Goal: Obtain resource: Download file/media

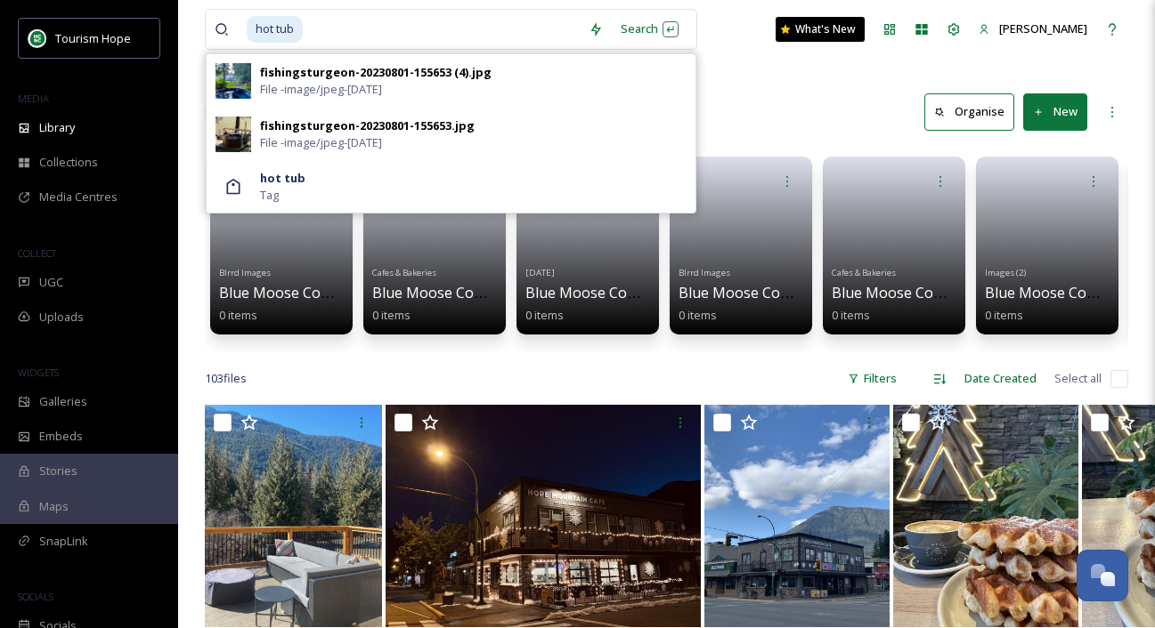
scroll to position [4974, 0]
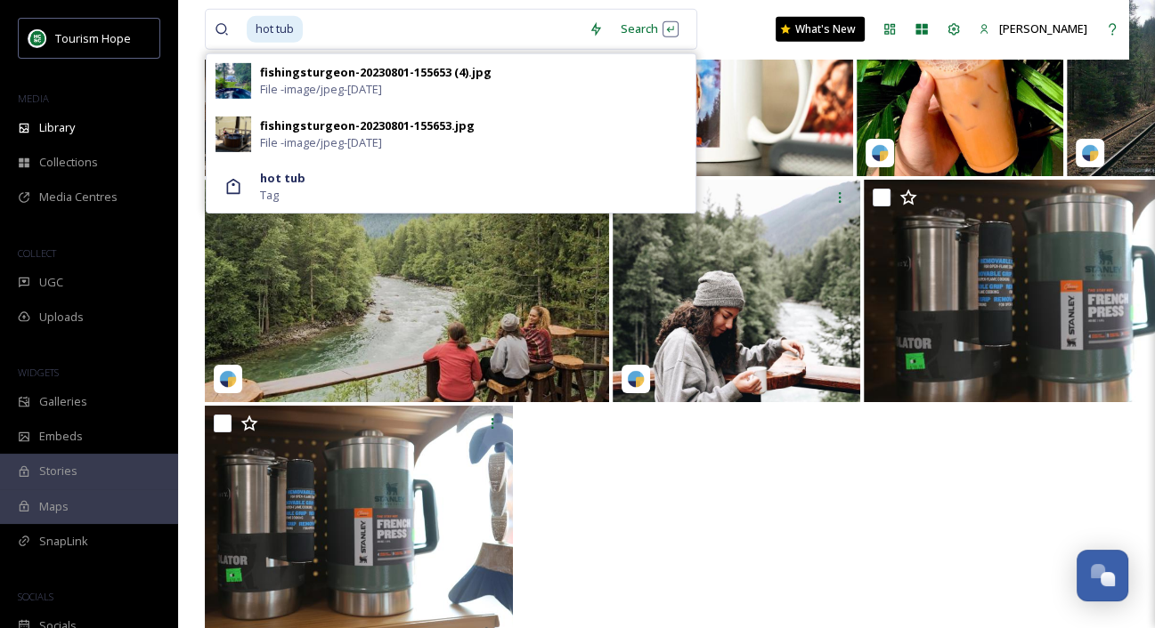
click at [316, 31] on input at bounding box center [441, 29] width 275 height 39
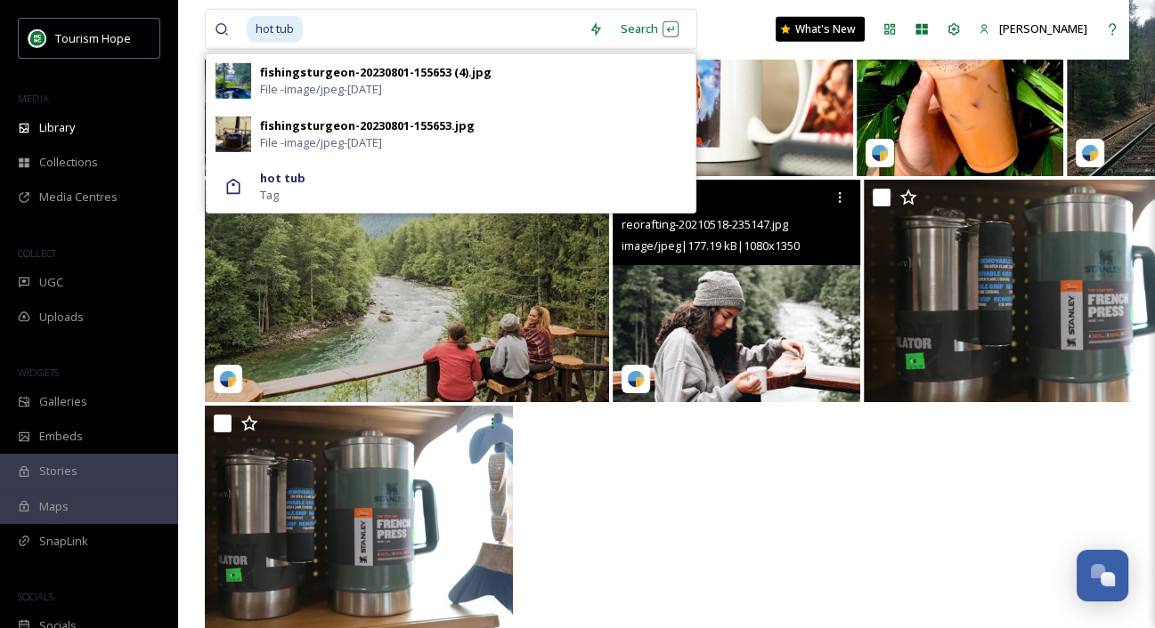
click at [771, 319] on img at bounding box center [735, 291] width 247 height 223
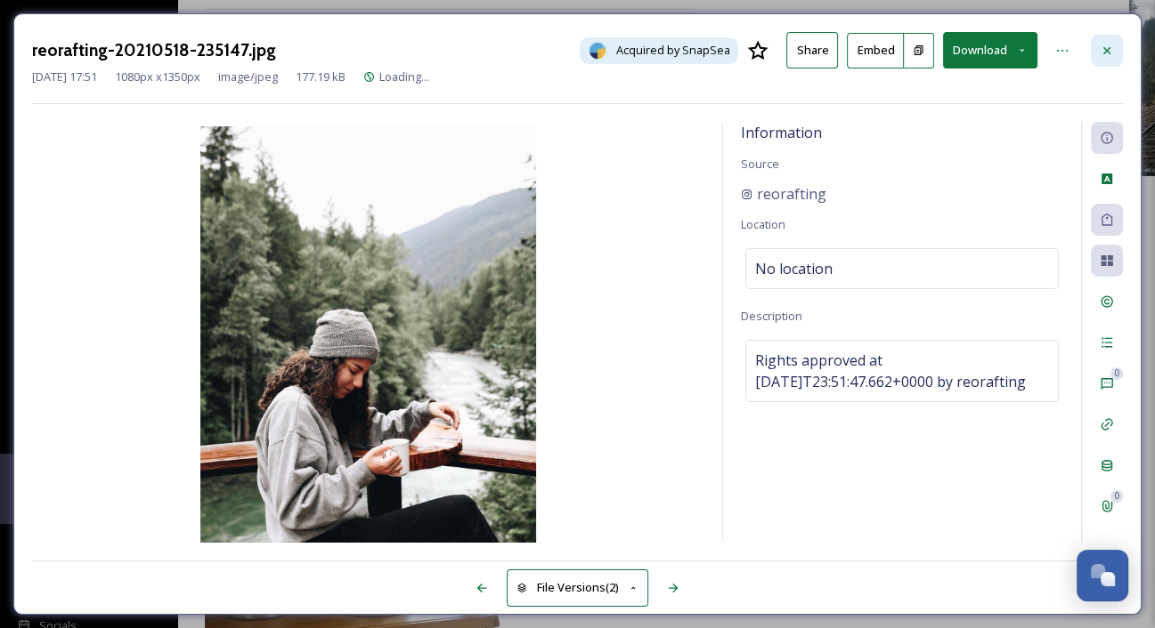
click at [1112, 49] on icon at bounding box center [1106, 51] width 14 height 14
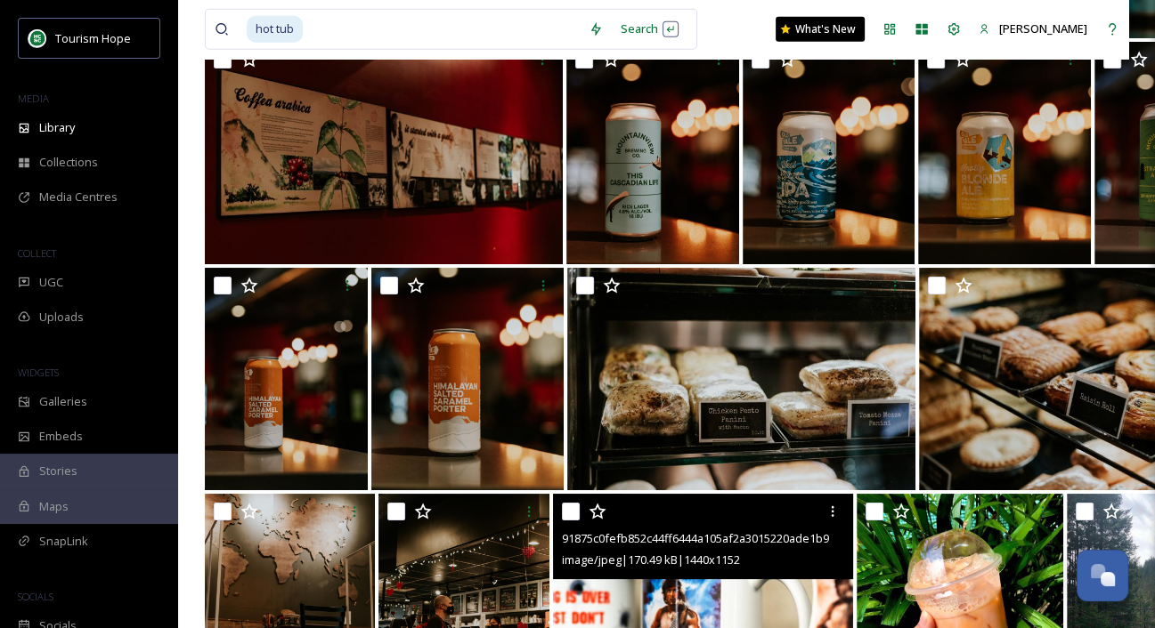
scroll to position [4427, 0]
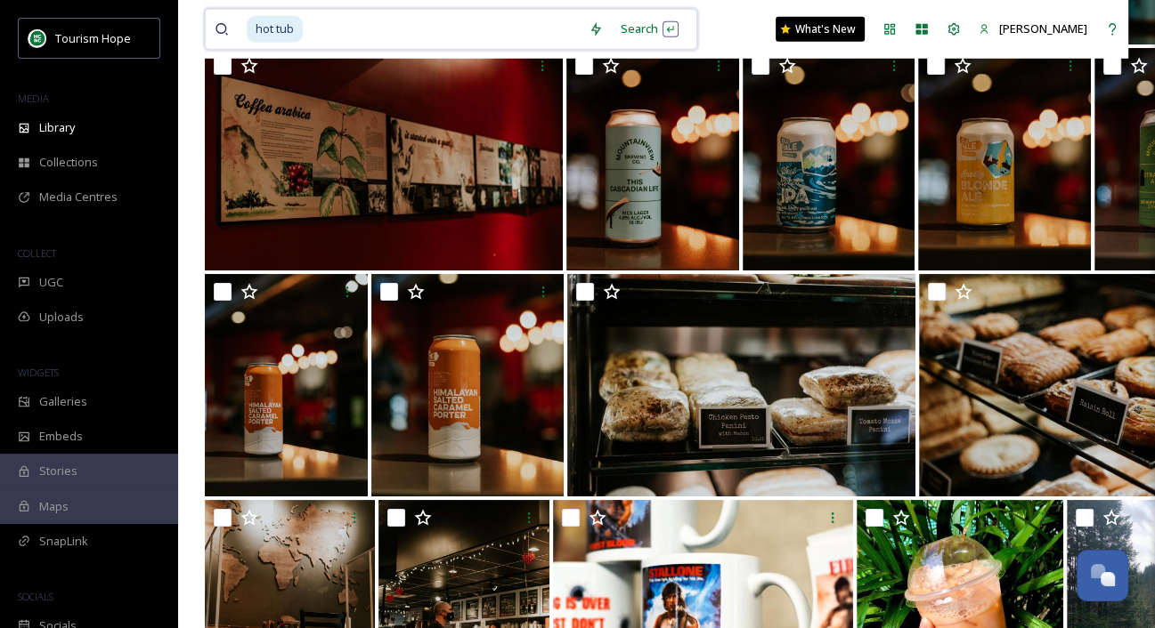
click at [328, 29] on input at bounding box center [441, 29] width 275 height 39
type input "h"
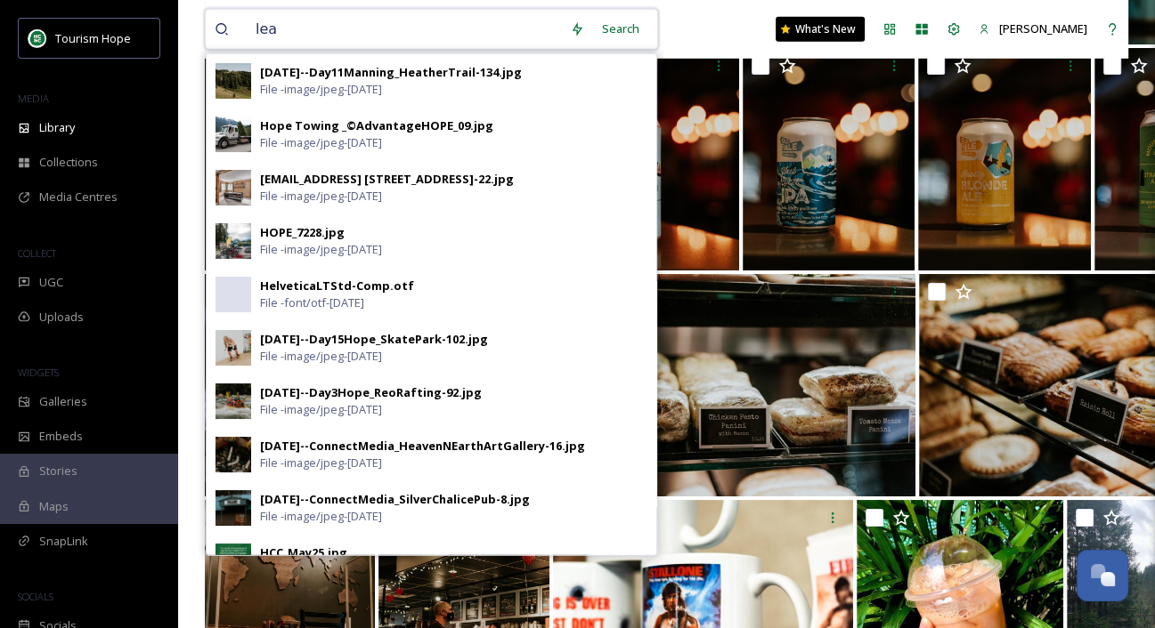
type input "leaf"
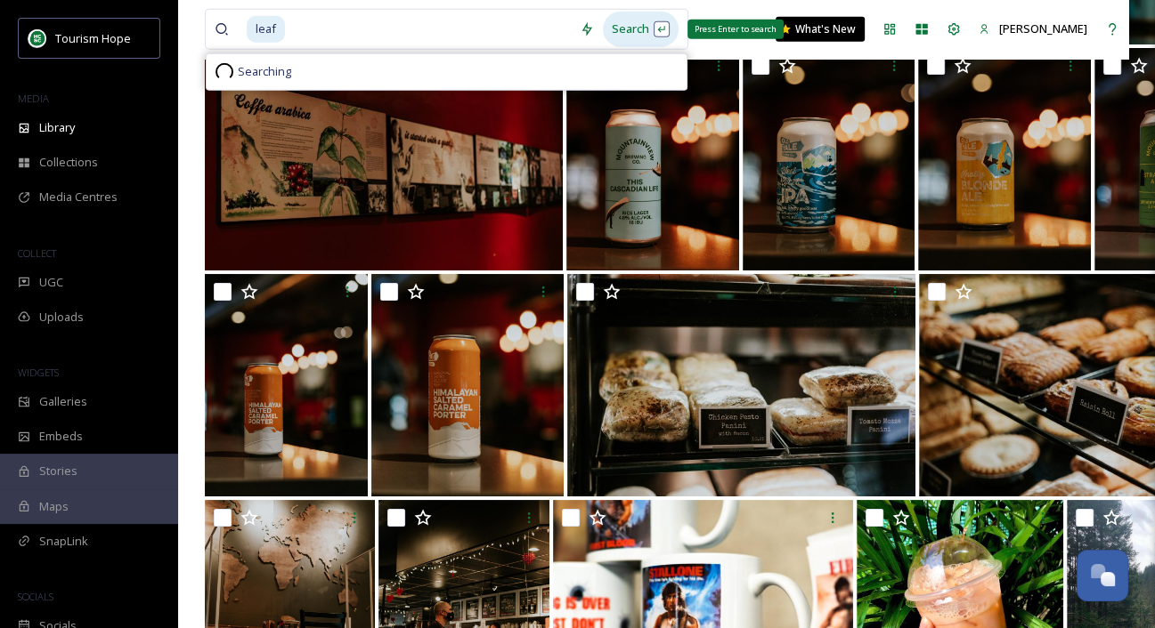
click at [625, 36] on div "Search Press Enter to search" at bounding box center [641, 29] width 76 height 35
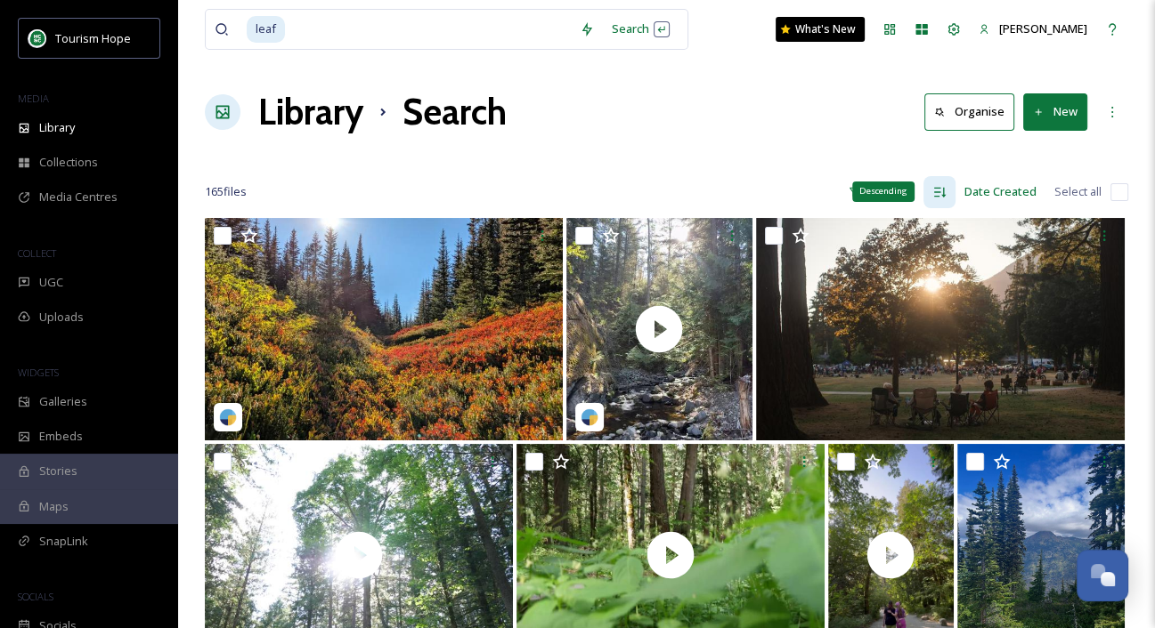
click at [941, 192] on icon at bounding box center [939, 192] width 14 height 14
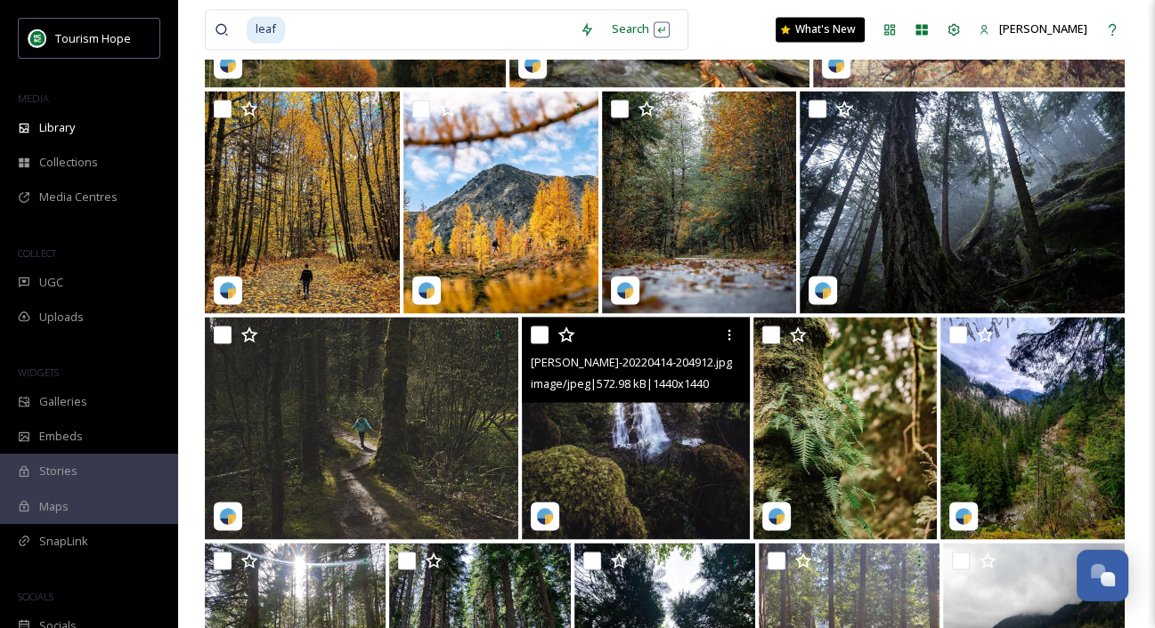
scroll to position [2838, 0]
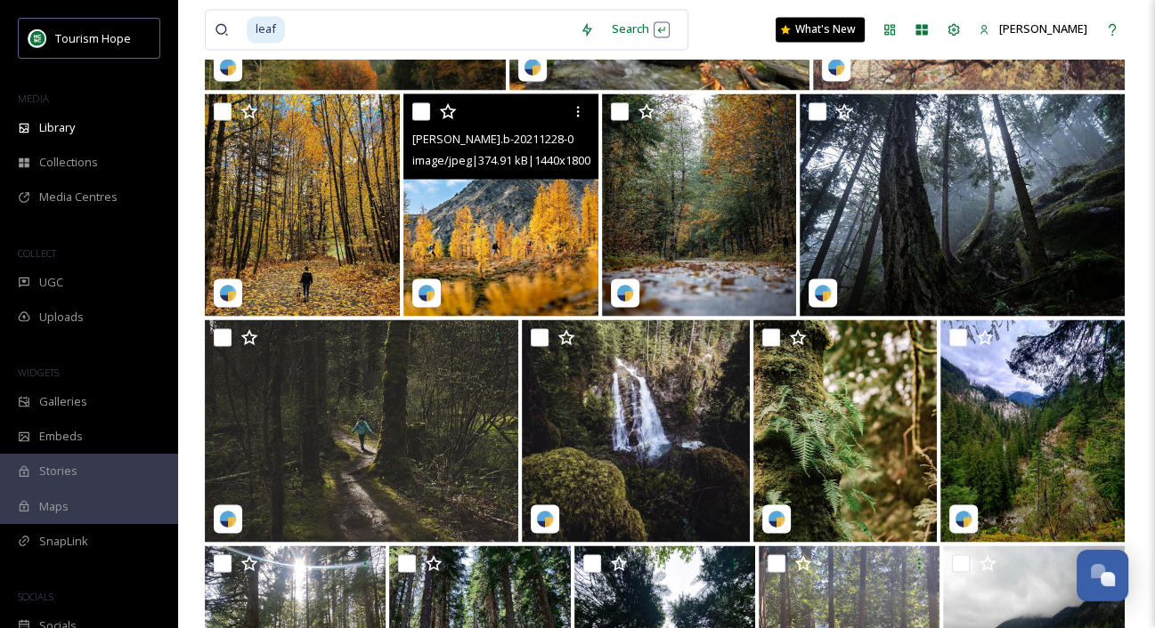
click at [514, 228] on img at bounding box center [500, 204] width 195 height 223
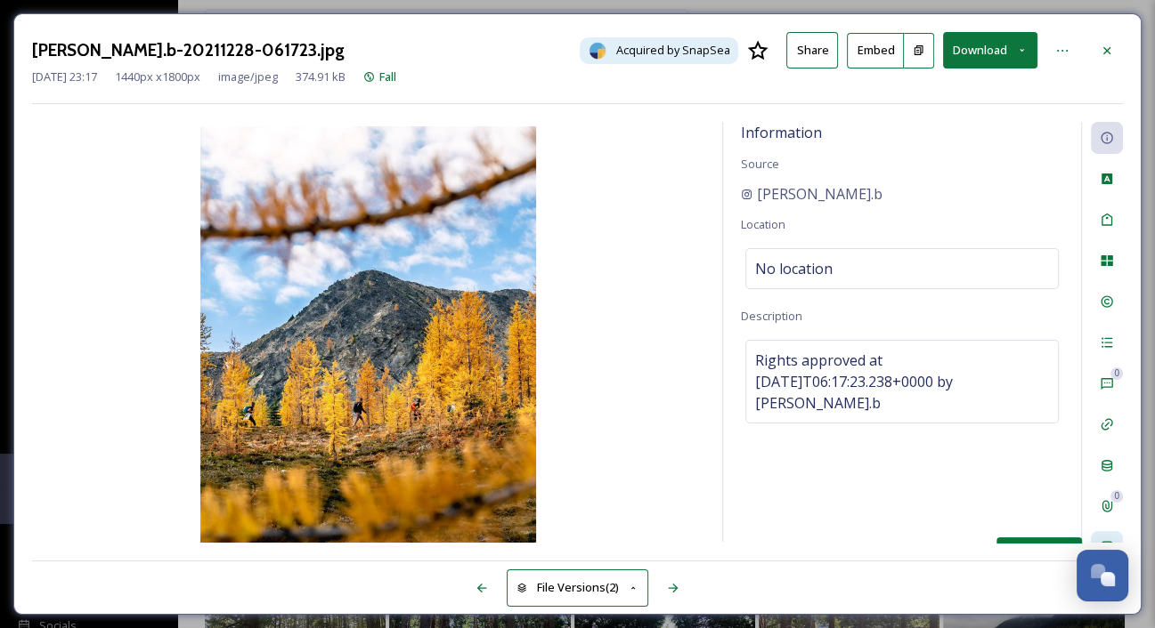
click at [1107, 543] on icon at bounding box center [1106, 547] width 14 height 14
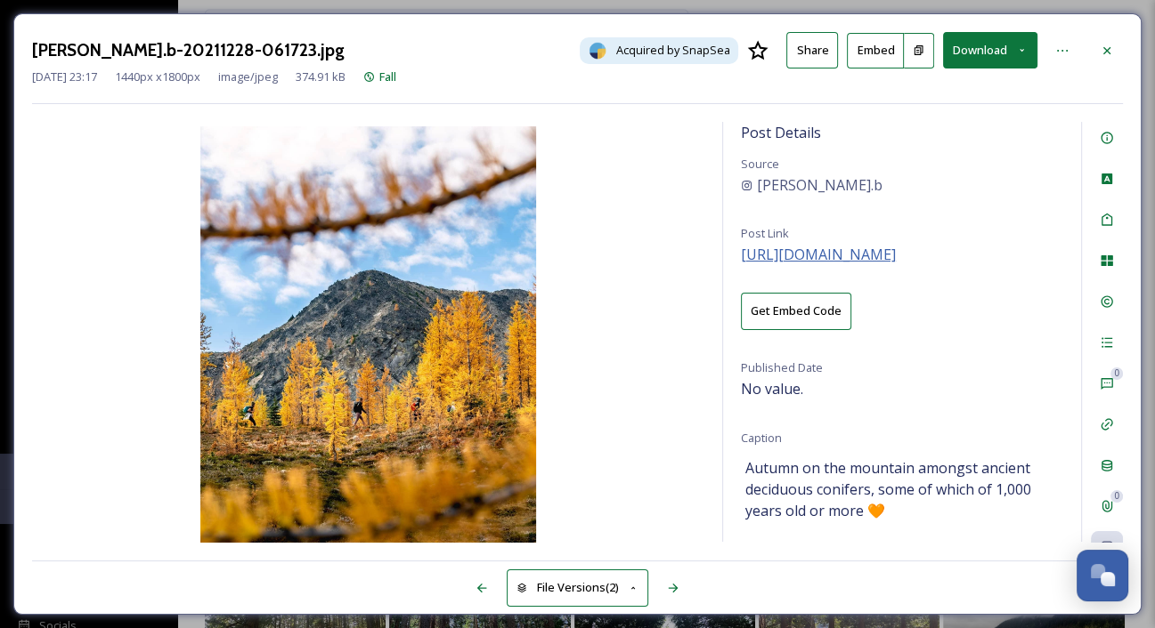
click at [896, 254] on span "https://instagram.com/p/CHUXxzVAB4q" at bounding box center [818, 255] width 155 height 20
click at [1110, 47] on icon at bounding box center [1106, 51] width 14 height 14
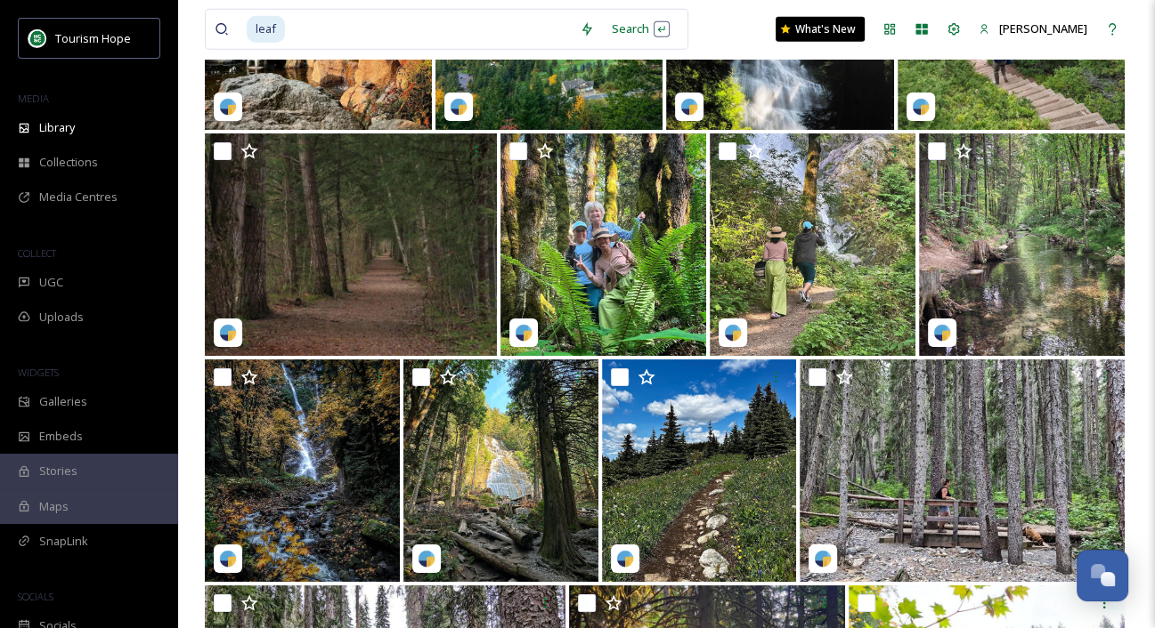
scroll to position [3866, 0]
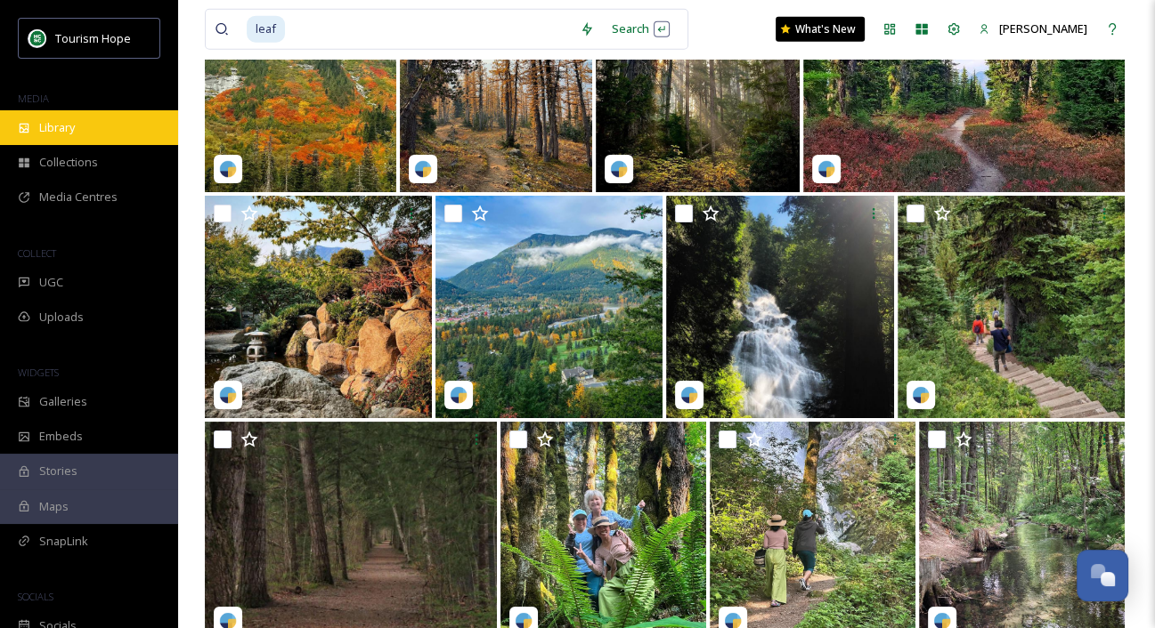
click at [76, 131] on div "Library" at bounding box center [89, 127] width 178 height 35
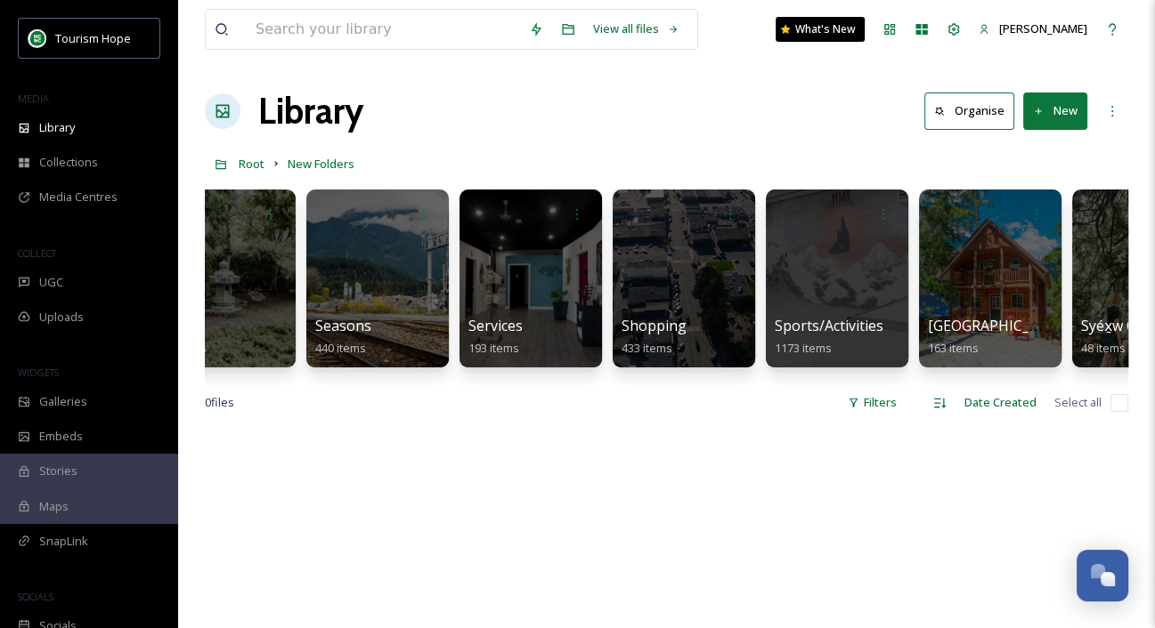
scroll to position [0, 2079]
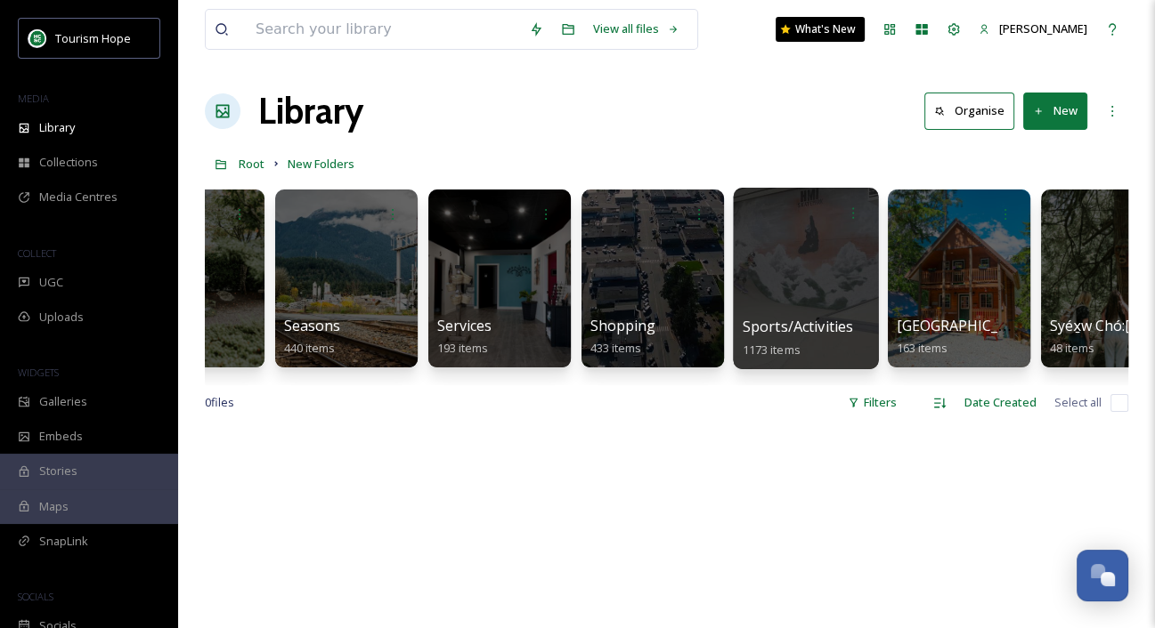
click at [804, 278] on div at bounding box center [805, 279] width 145 height 182
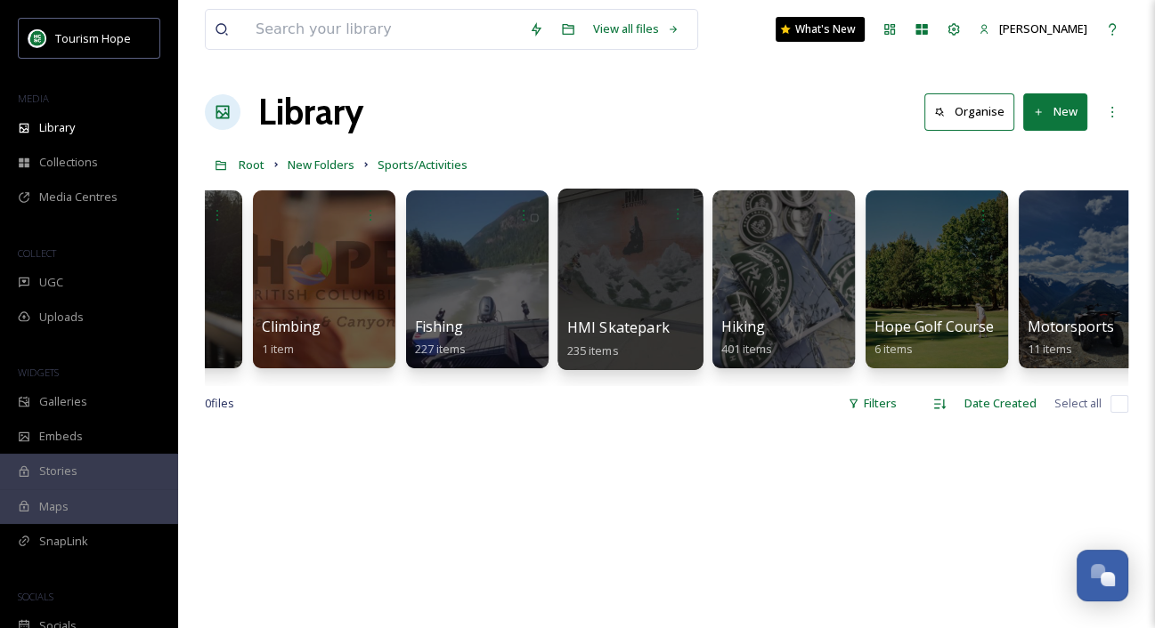
scroll to position [0, 136]
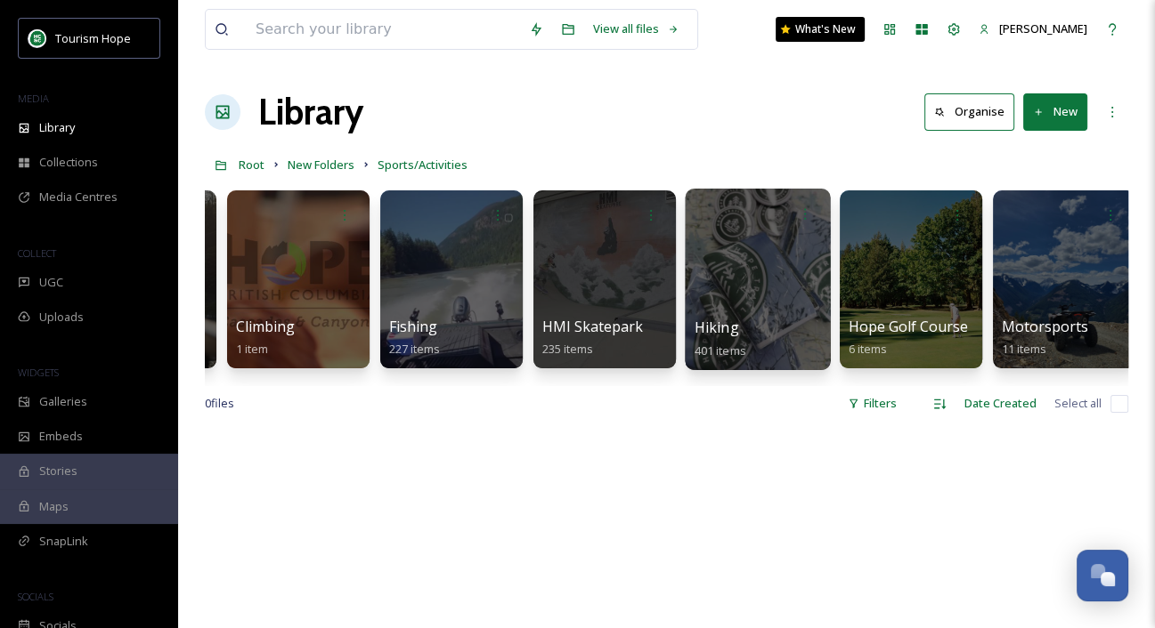
click at [782, 314] on div at bounding box center [757, 280] width 145 height 182
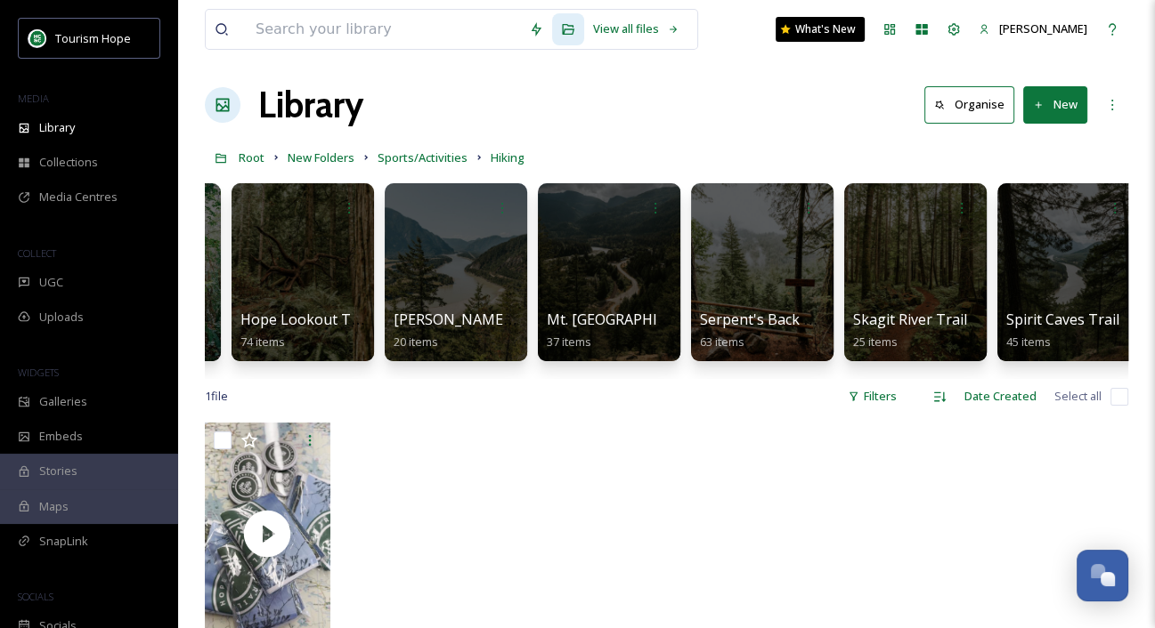
scroll to position [0, 455]
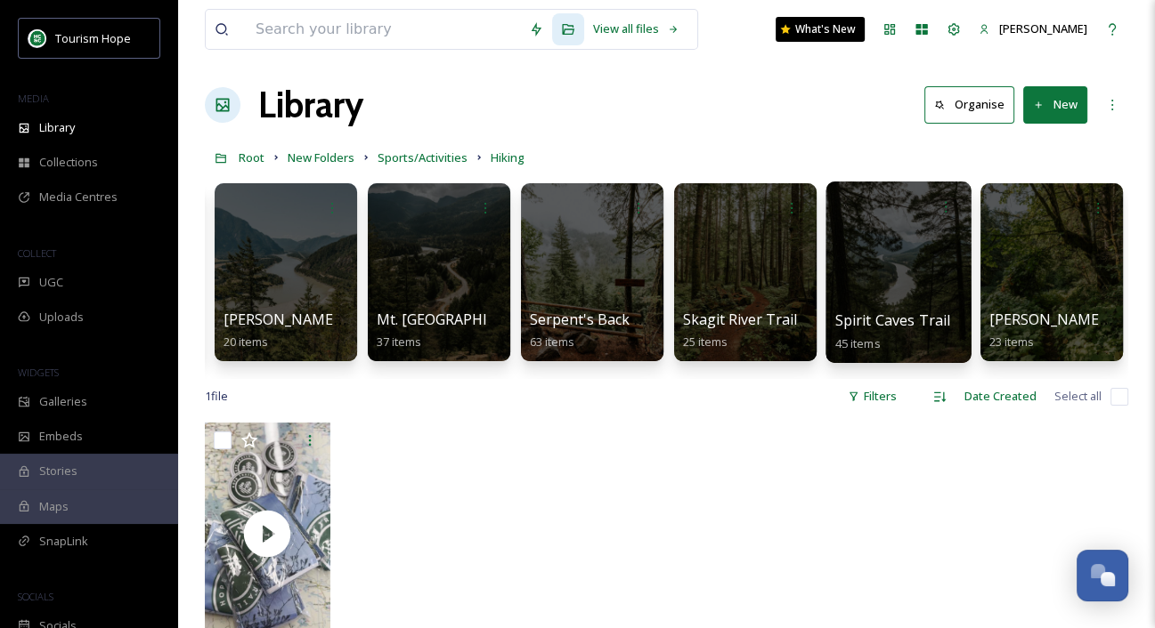
click at [909, 302] on div at bounding box center [897, 273] width 145 height 182
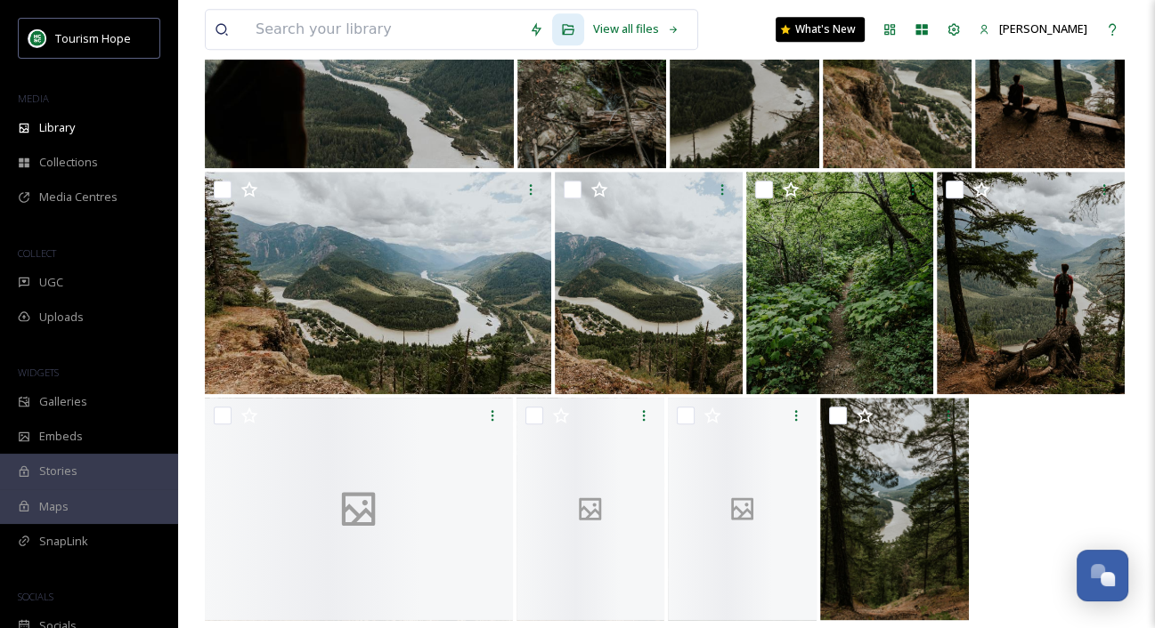
scroll to position [1670, 0]
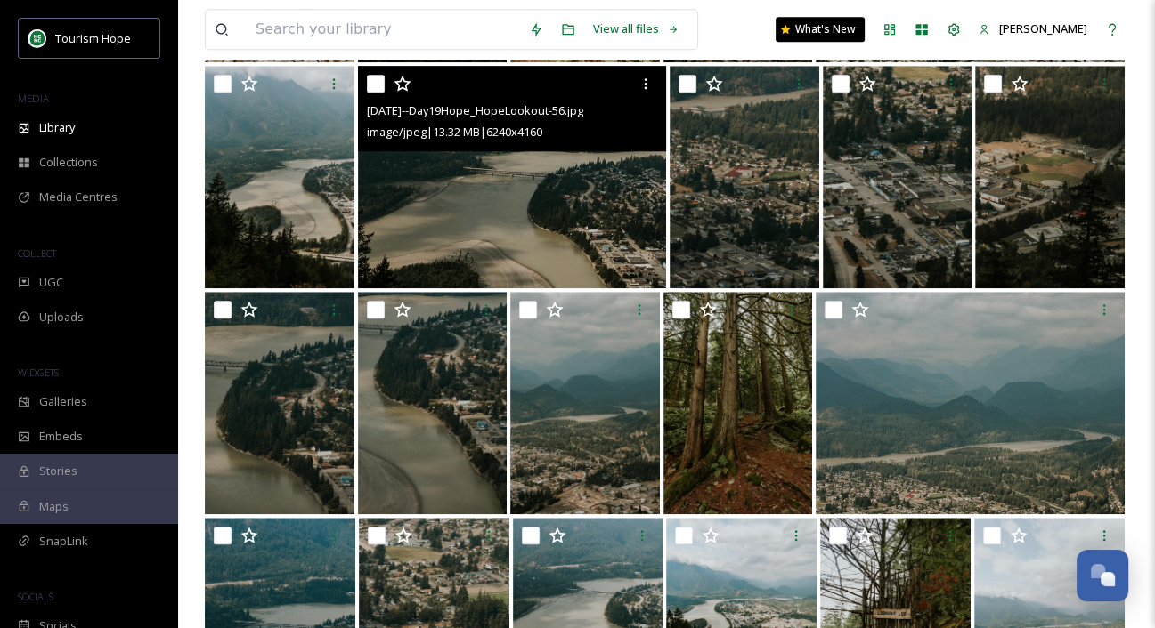
scroll to position [1164, 0]
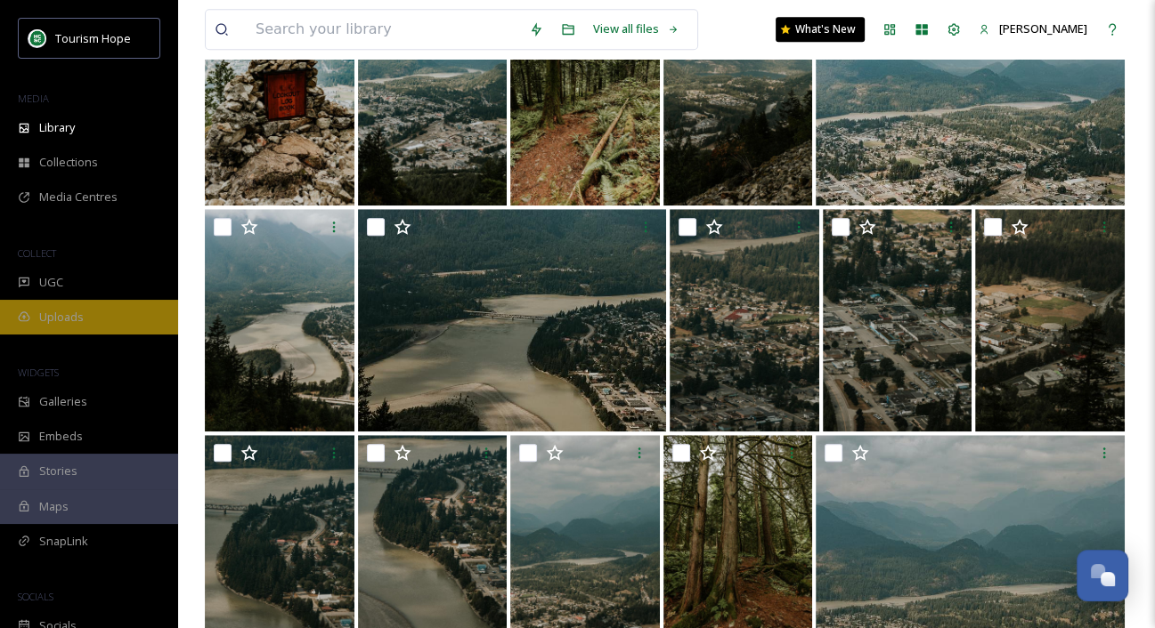
click at [68, 304] on div "Uploads" at bounding box center [89, 317] width 178 height 35
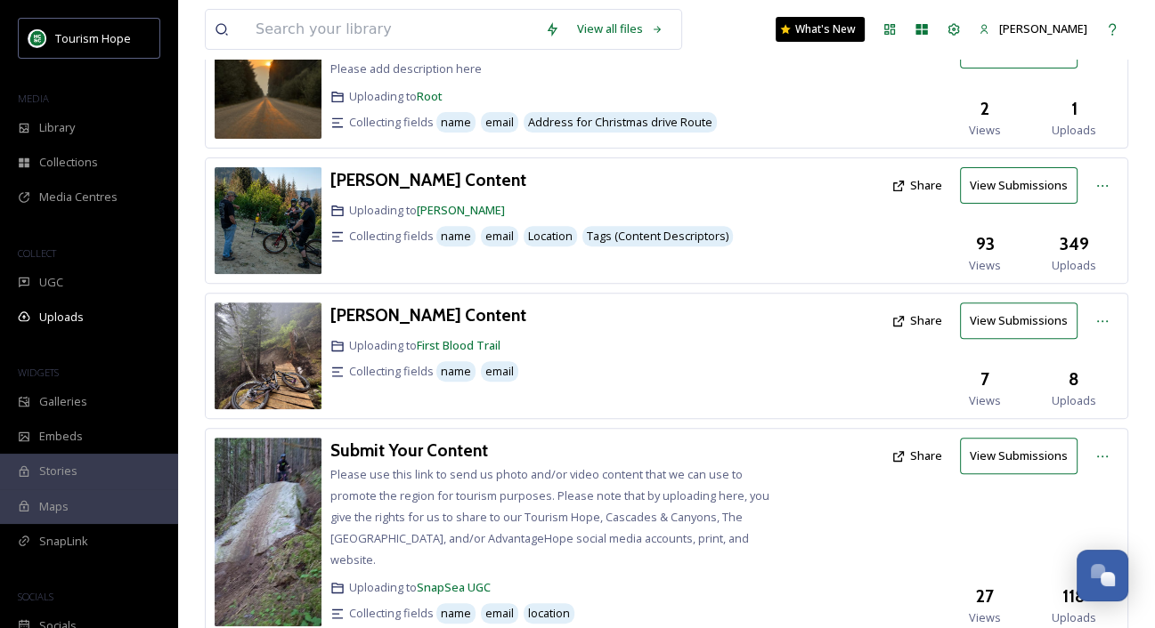
scroll to position [646, 0]
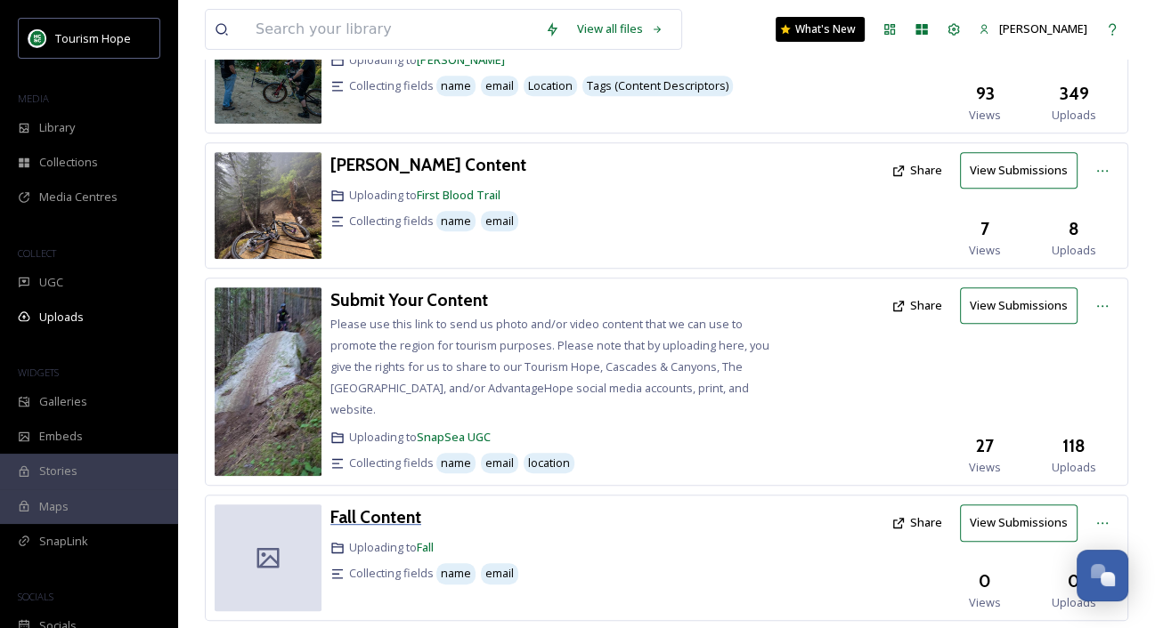
click at [380, 507] on h3 "Fall Content" at bounding box center [375, 517] width 91 height 21
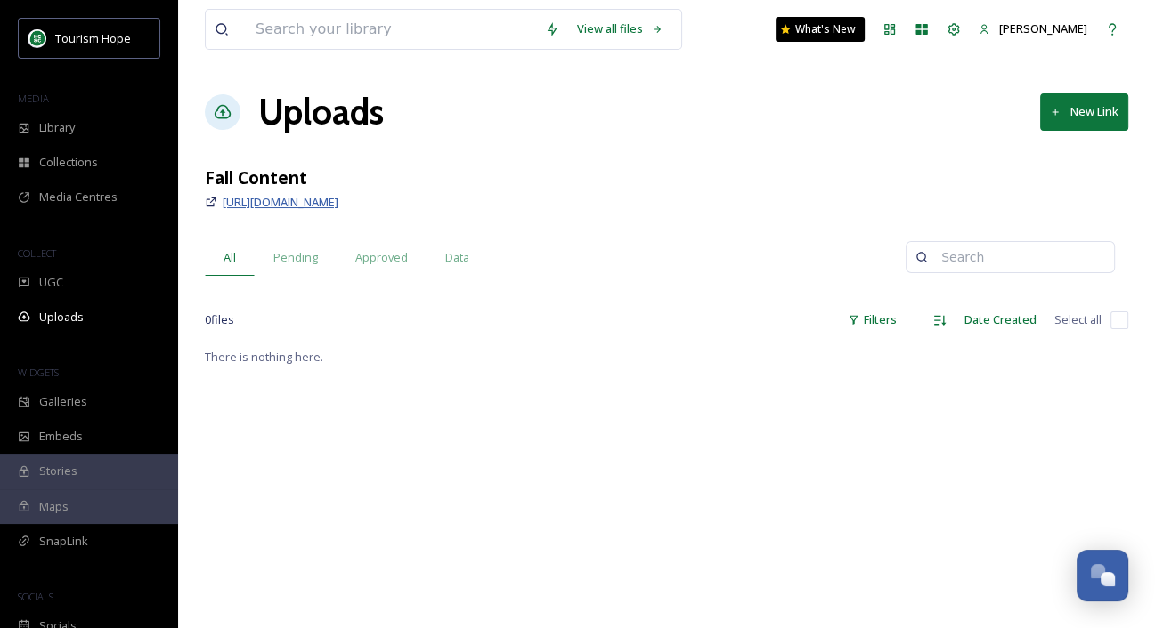
click at [338, 199] on span "https://app.snapsea.io/p/link/fall-content" at bounding box center [281, 202] width 116 height 16
click at [301, 204] on span "https://app.snapsea.io/p/link/fall-content" at bounding box center [281, 202] width 116 height 16
click at [295, 255] on span "Pending" at bounding box center [295, 257] width 45 height 17
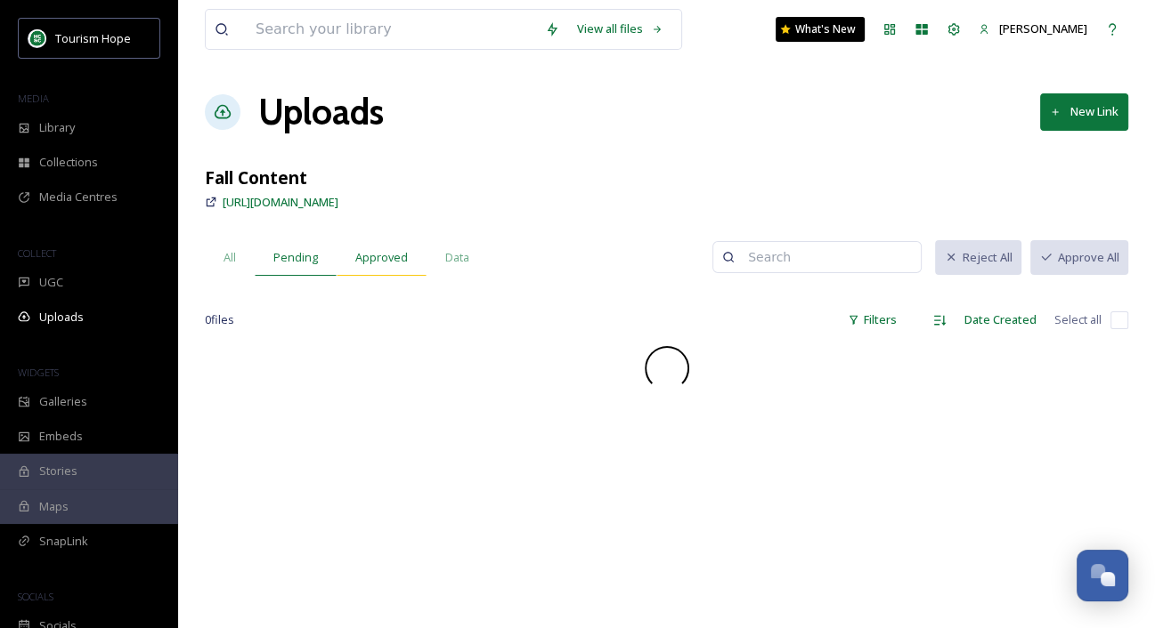
click at [380, 258] on span "Approved" at bounding box center [381, 257] width 53 height 17
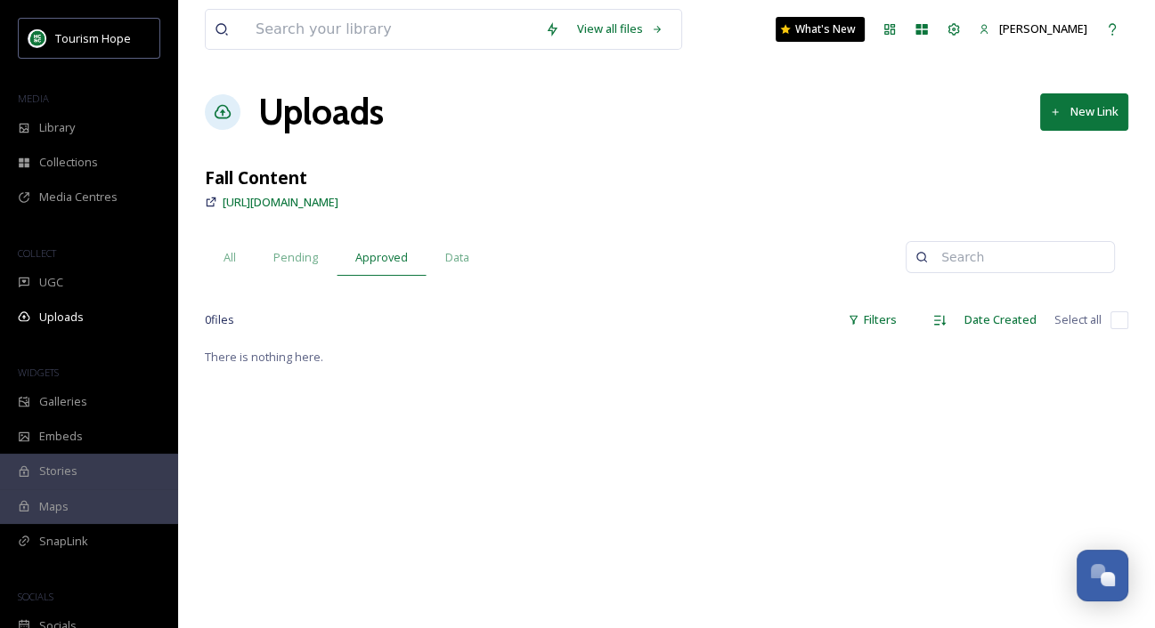
click at [207, 199] on icon at bounding box center [211, 202] width 12 height 12
click at [247, 200] on span "https://app.snapsea.io/p/link/fall-content" at bounding box center [281, 202] width 116 height 16
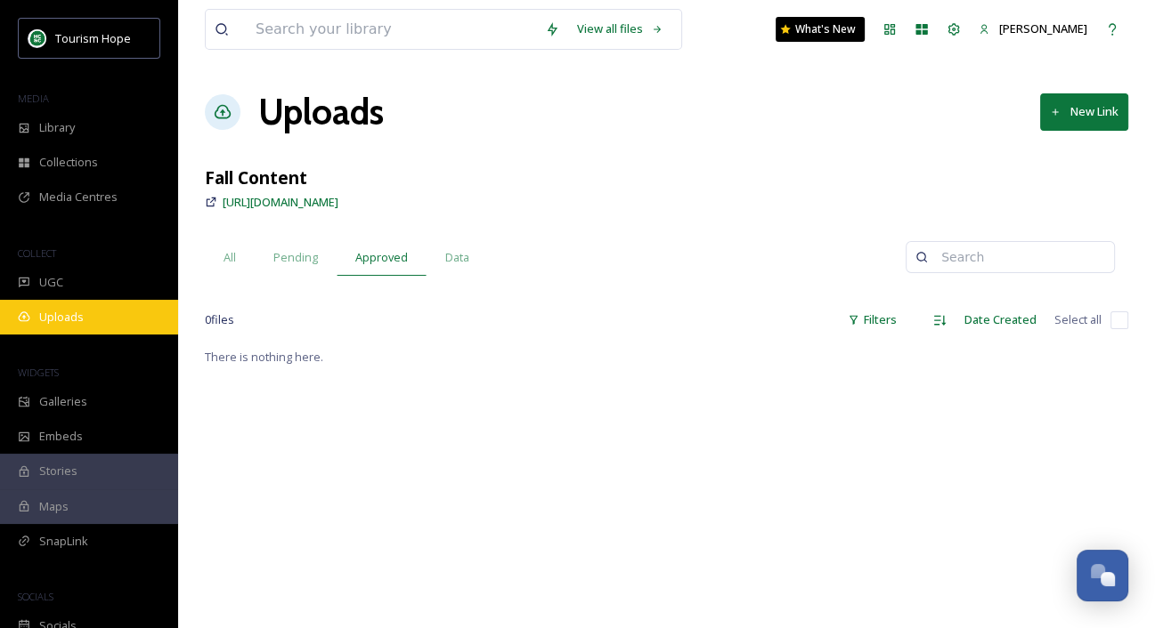
click at [115, 316] on div "Uploads" at bounding box center [89, 317] width 178 height 35
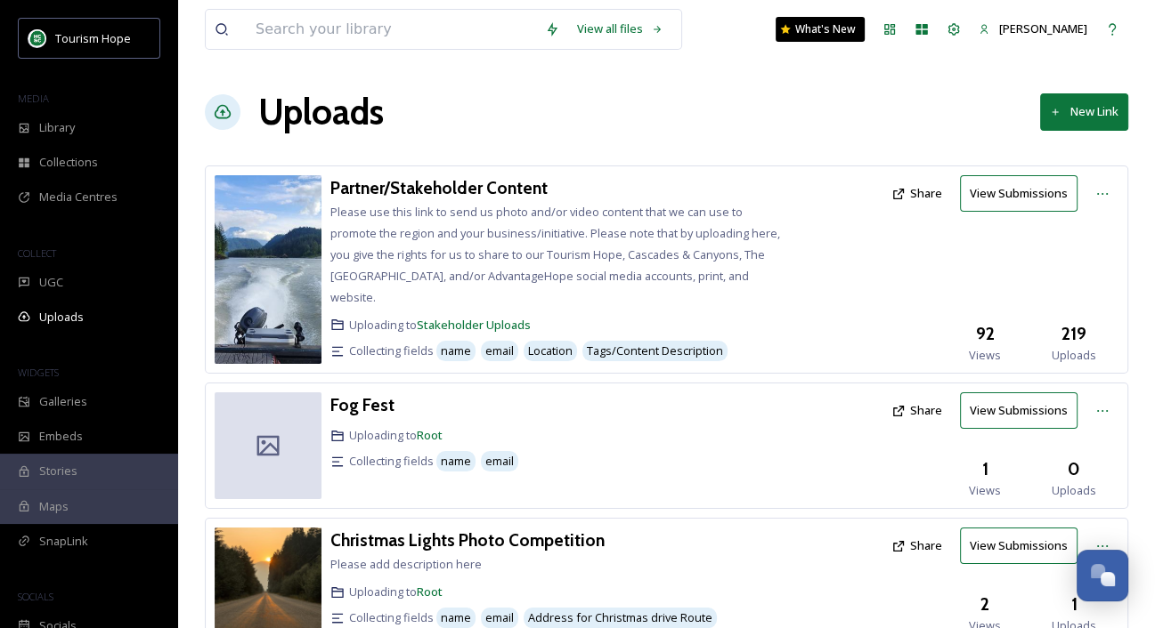
scroll to position [646, 0]
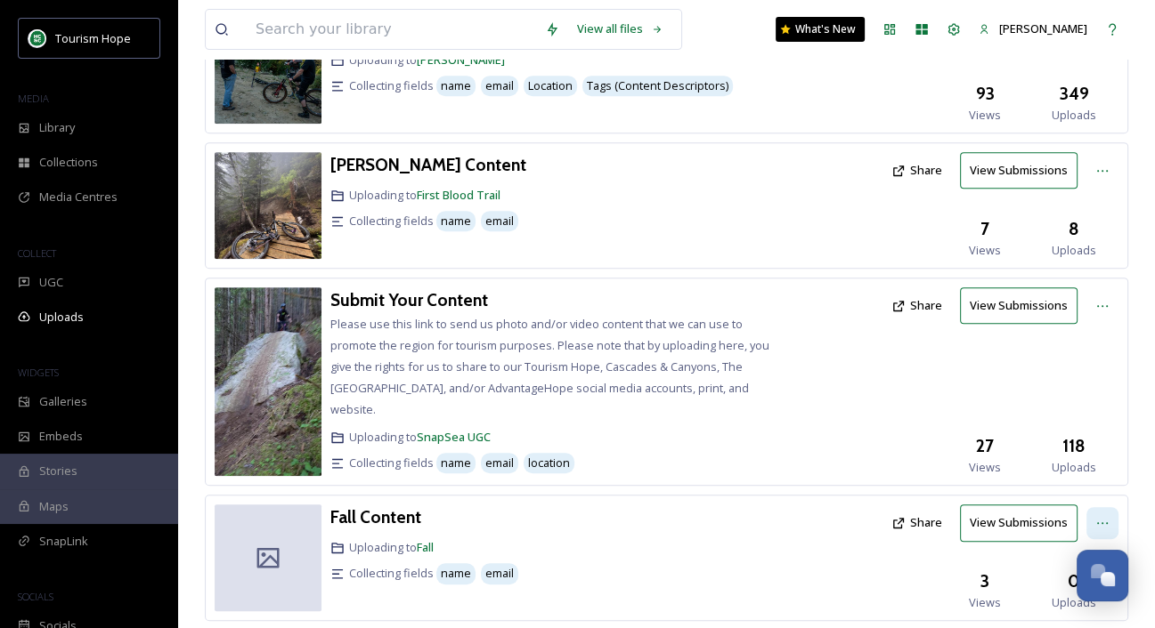
click at [1091, 507] on div at bounding box center [1102, 523] width 32 height 32
click at [878, 563] on div at bounding box center [832, 558] width 101 height 107
click at [905, 516] on icon at bounding box center [898, 523] width 14 height 14
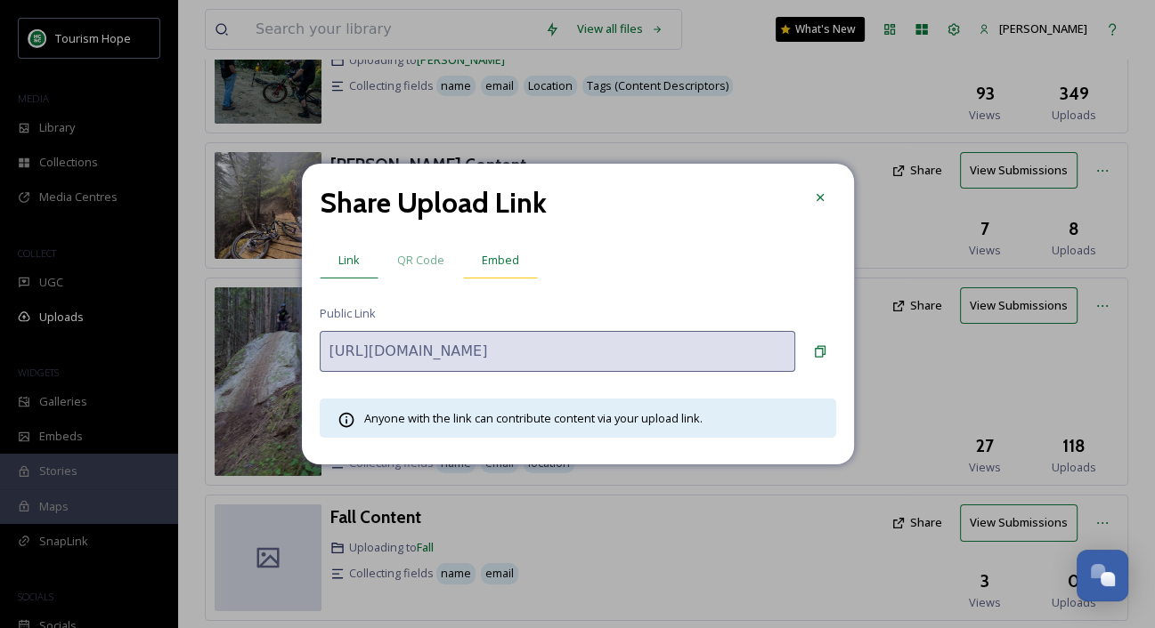
click at [482, 261] on span "Embed" at bounding box center [500, 260] width 37 height 17
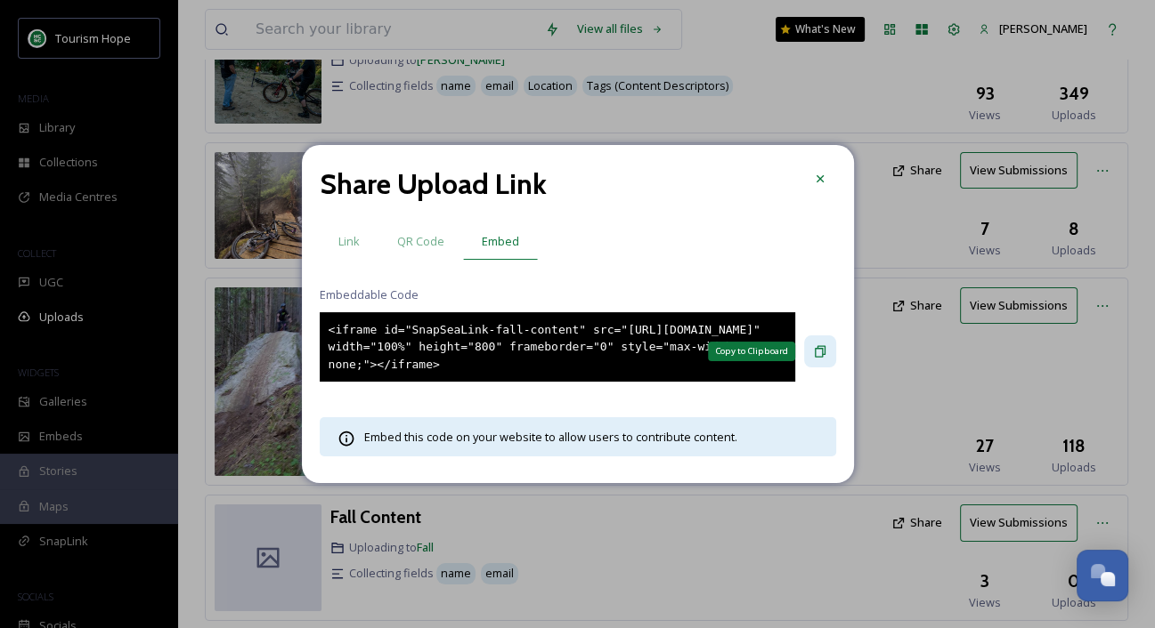
click at [818, 345] on icon at bounding box center [820, 352] width 14 height 14
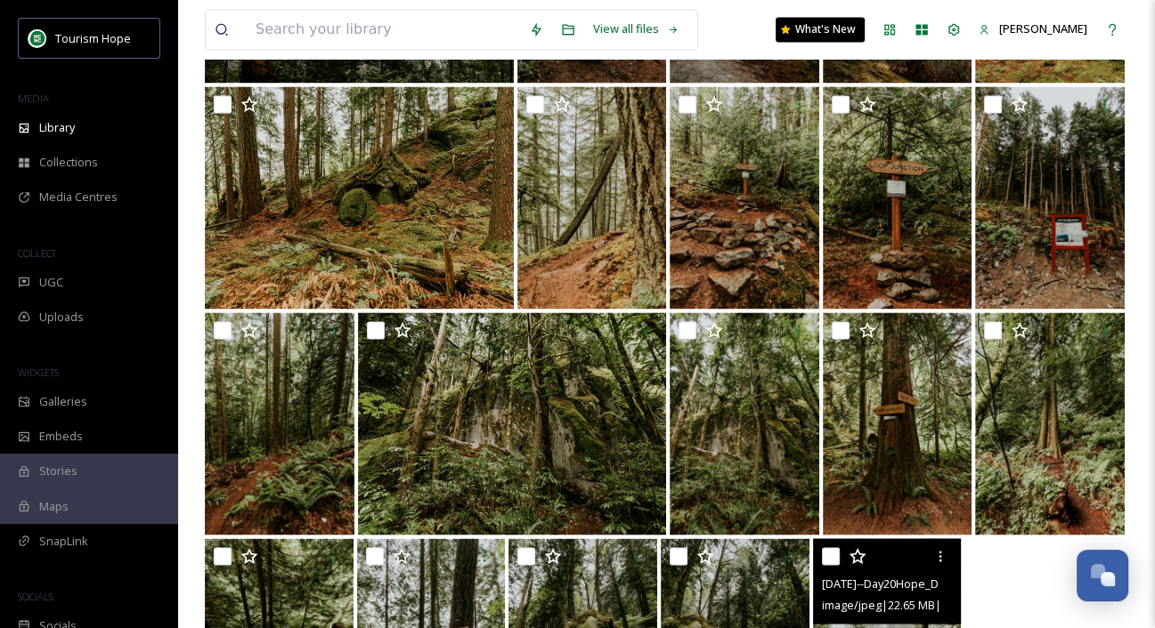
scroll to position [2575, 0]
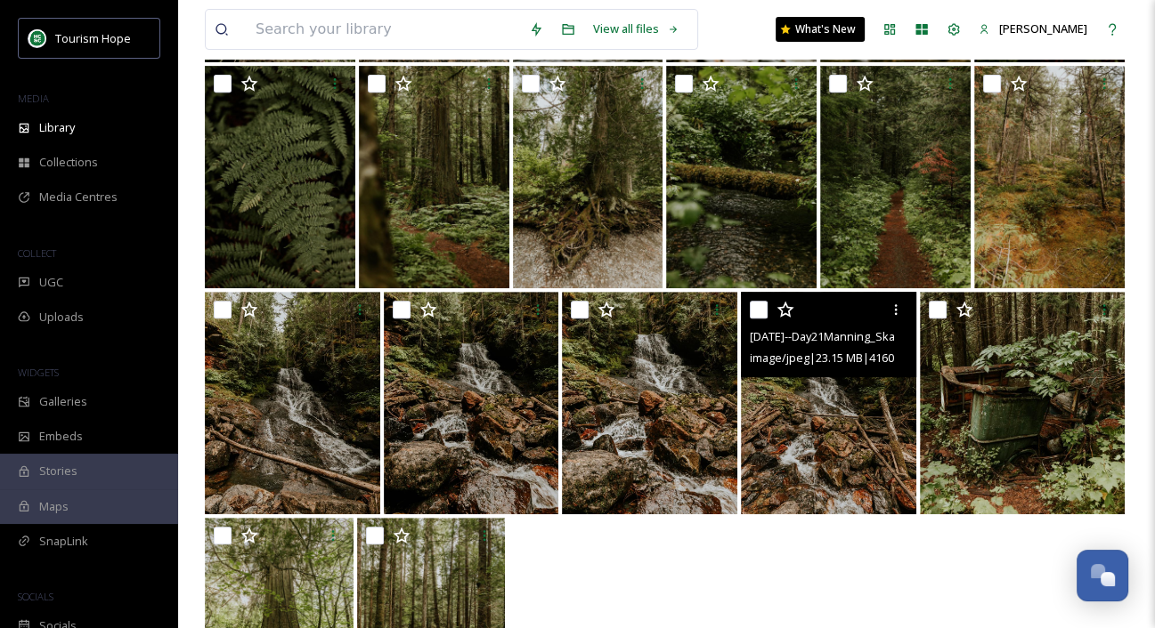
scroll to position [766, 0]
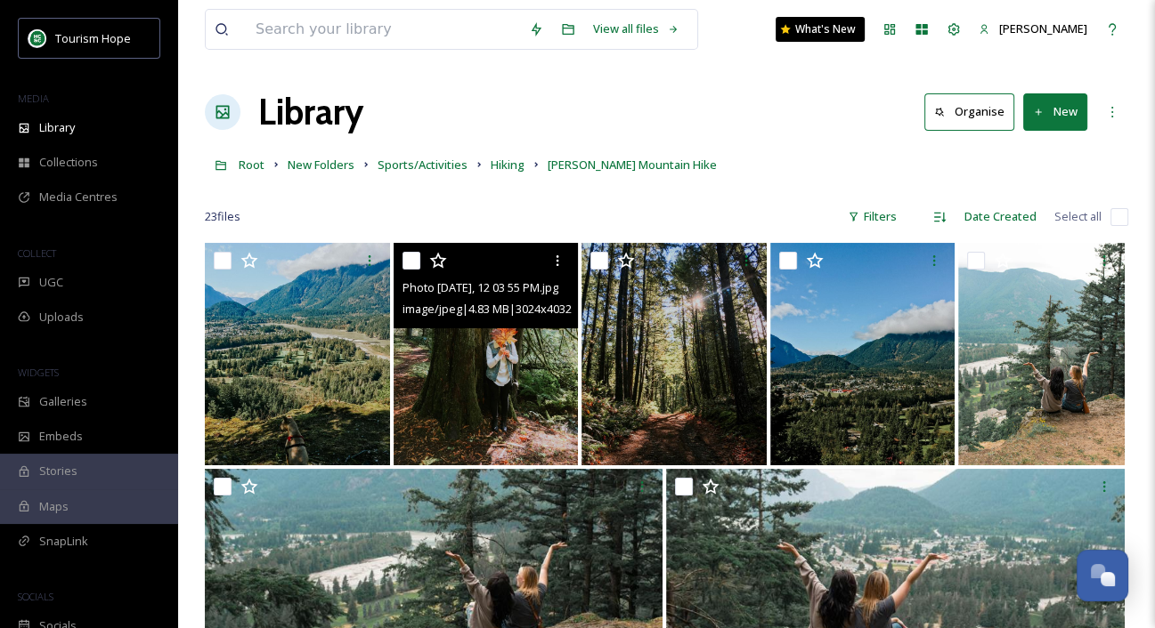
click at [459, 388] on img at bounding box center [485, 354] width 185 height 223
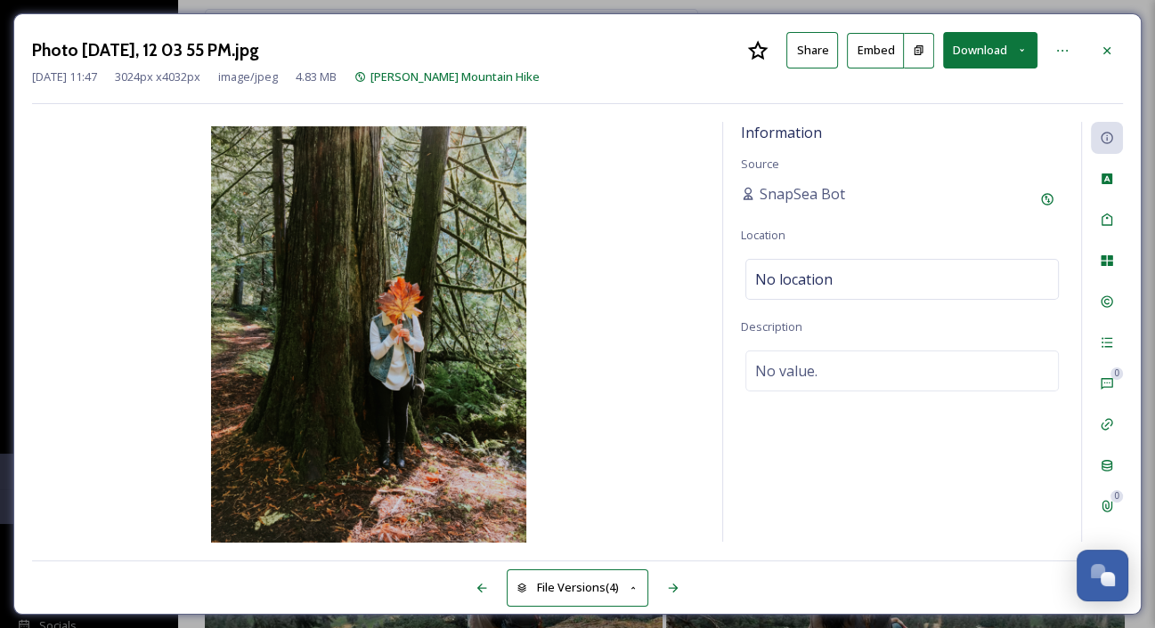
click at [1000, 60] on button "Download" at bounding box center [990, 50] width 94 height 36
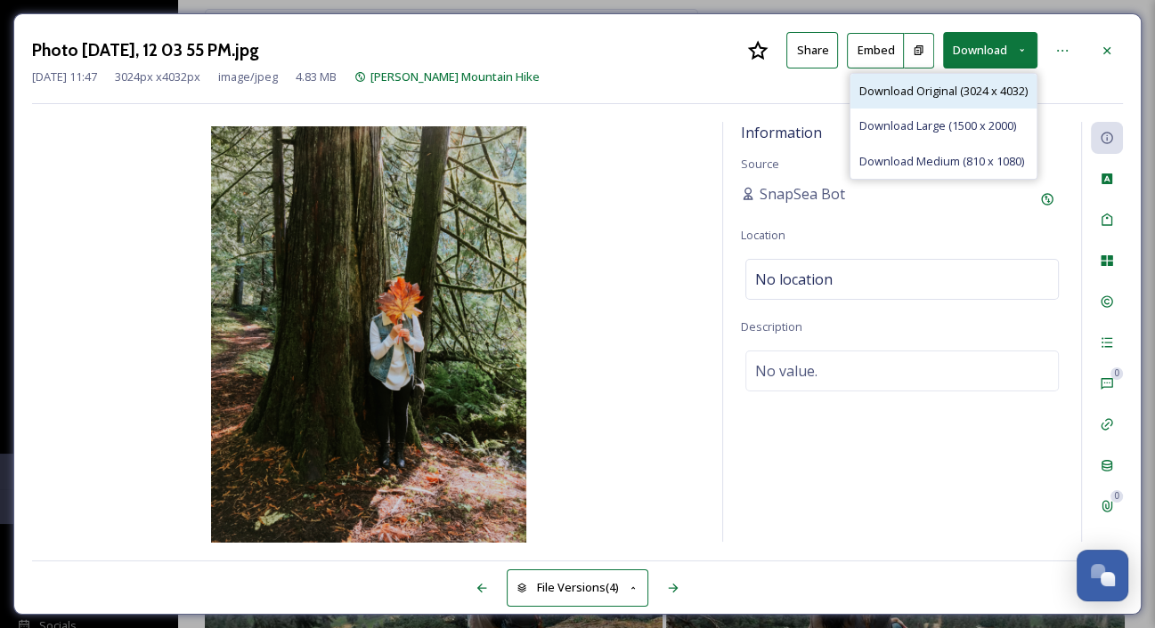
click at [961, 96] on span "Download Original (3024 x 4032)" at bounding box center [943, 91] width 168 height 17
